Goal: Task Accomplishment & Management: Manage account settings

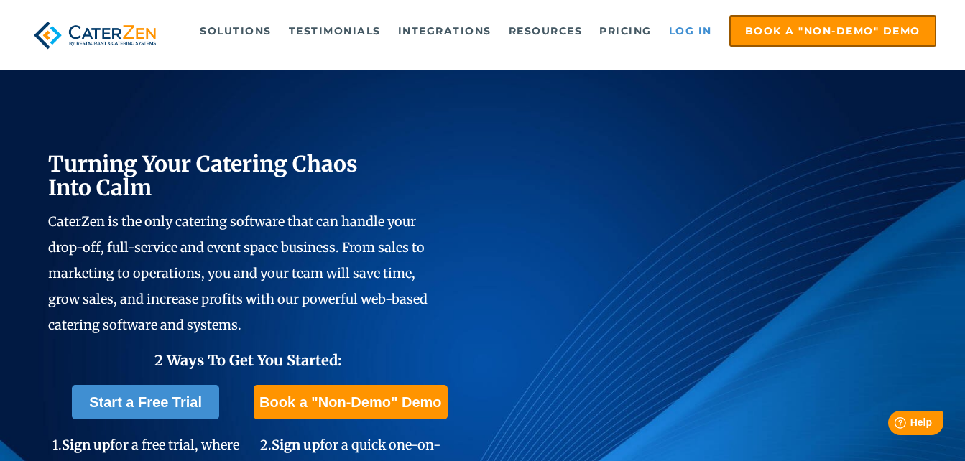
click at [687, 27] on link "Log in" at bounding box center [690, 31] width 57 height 29
click at [694, 30] on link "Log in" at bounding box center [690, 31] width 57 height 29
